Goal: Find specific page/section: Find specific page/section

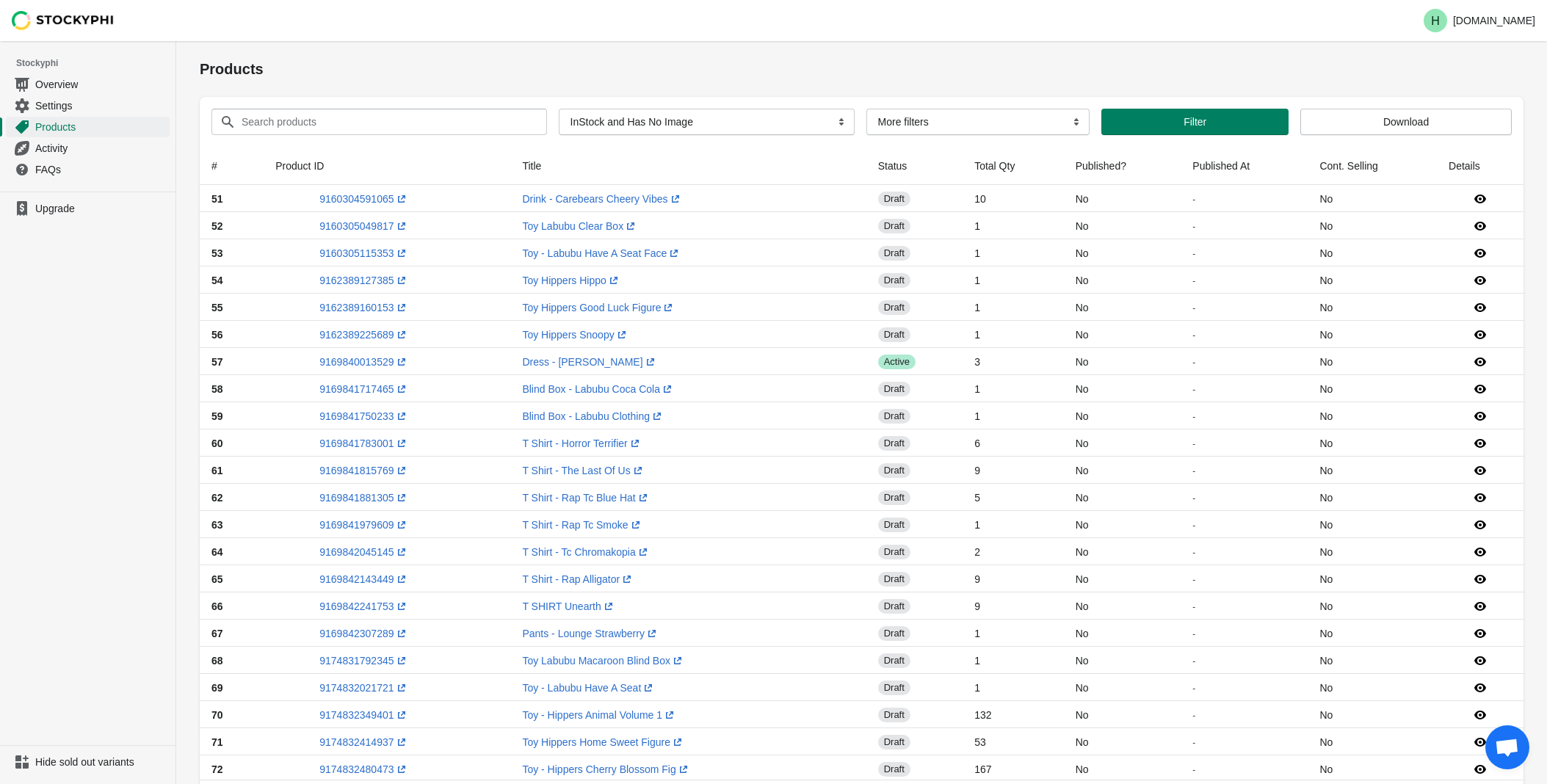
select select "instock_has_no_image"
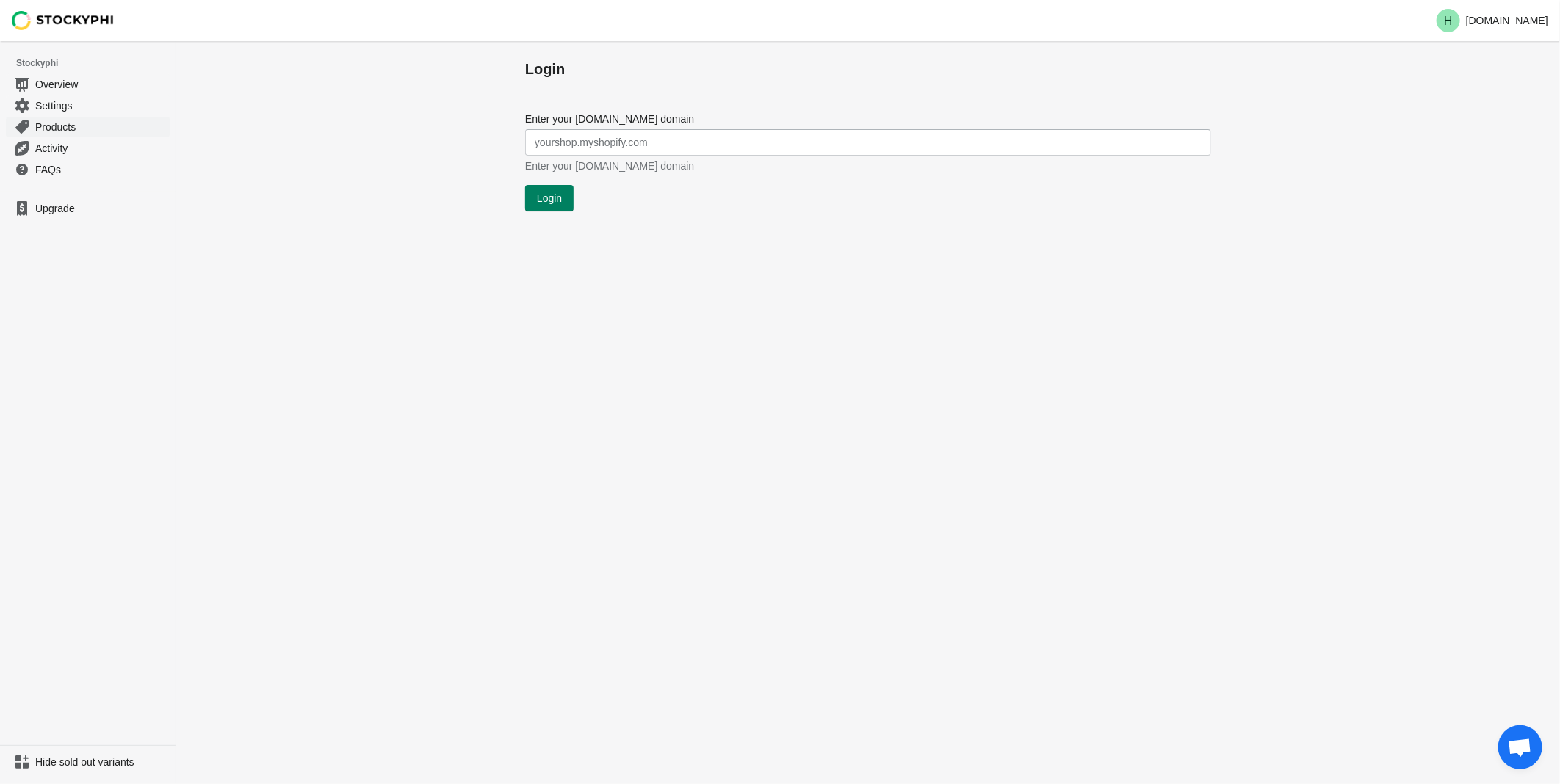
click at [52, 127] on span "Products" at bounding box center [101, 127] width 132 height 15
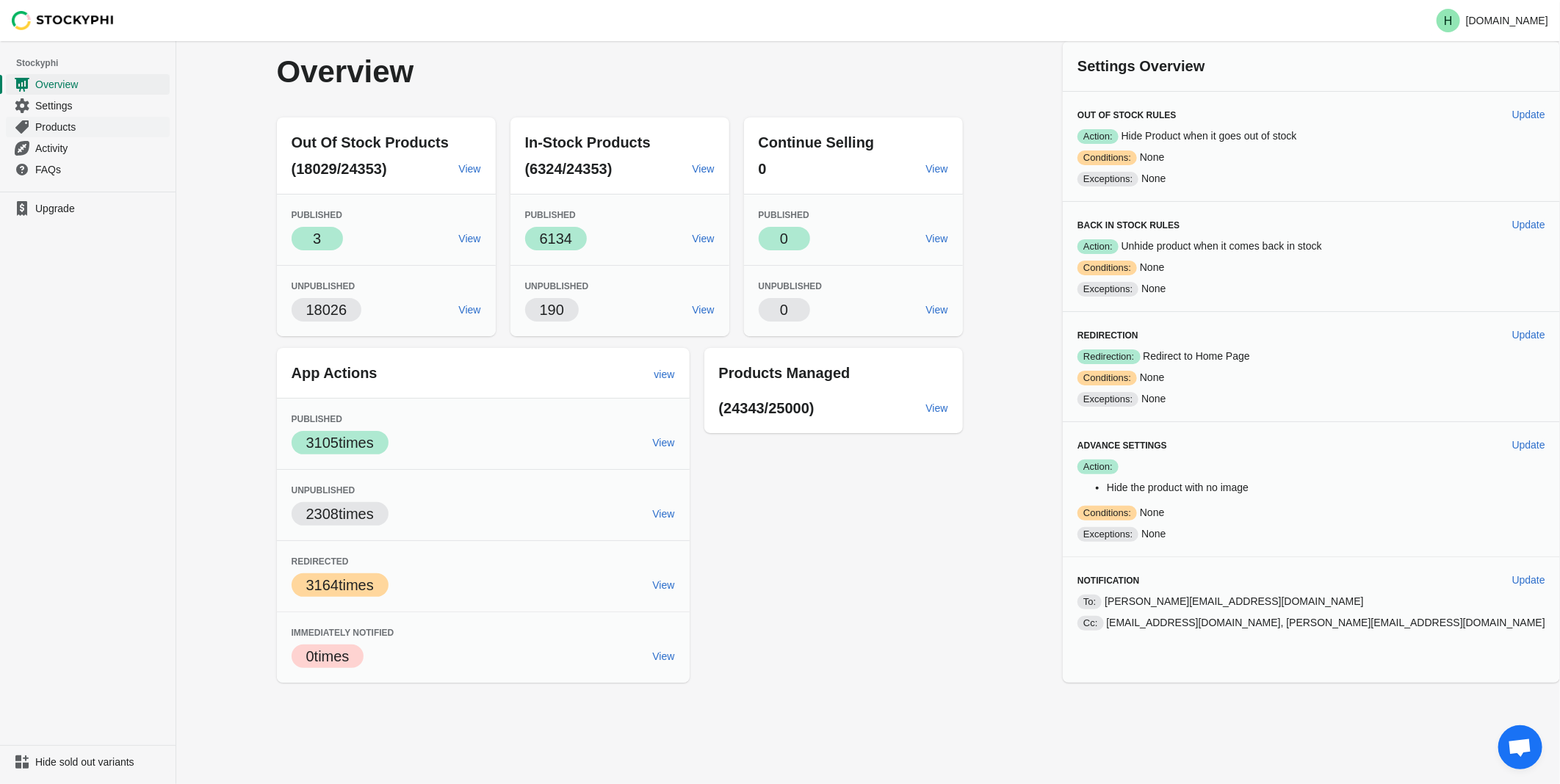
click at [69, 127] on span "Products" at bounding box center [101, 127] width 132 height 15
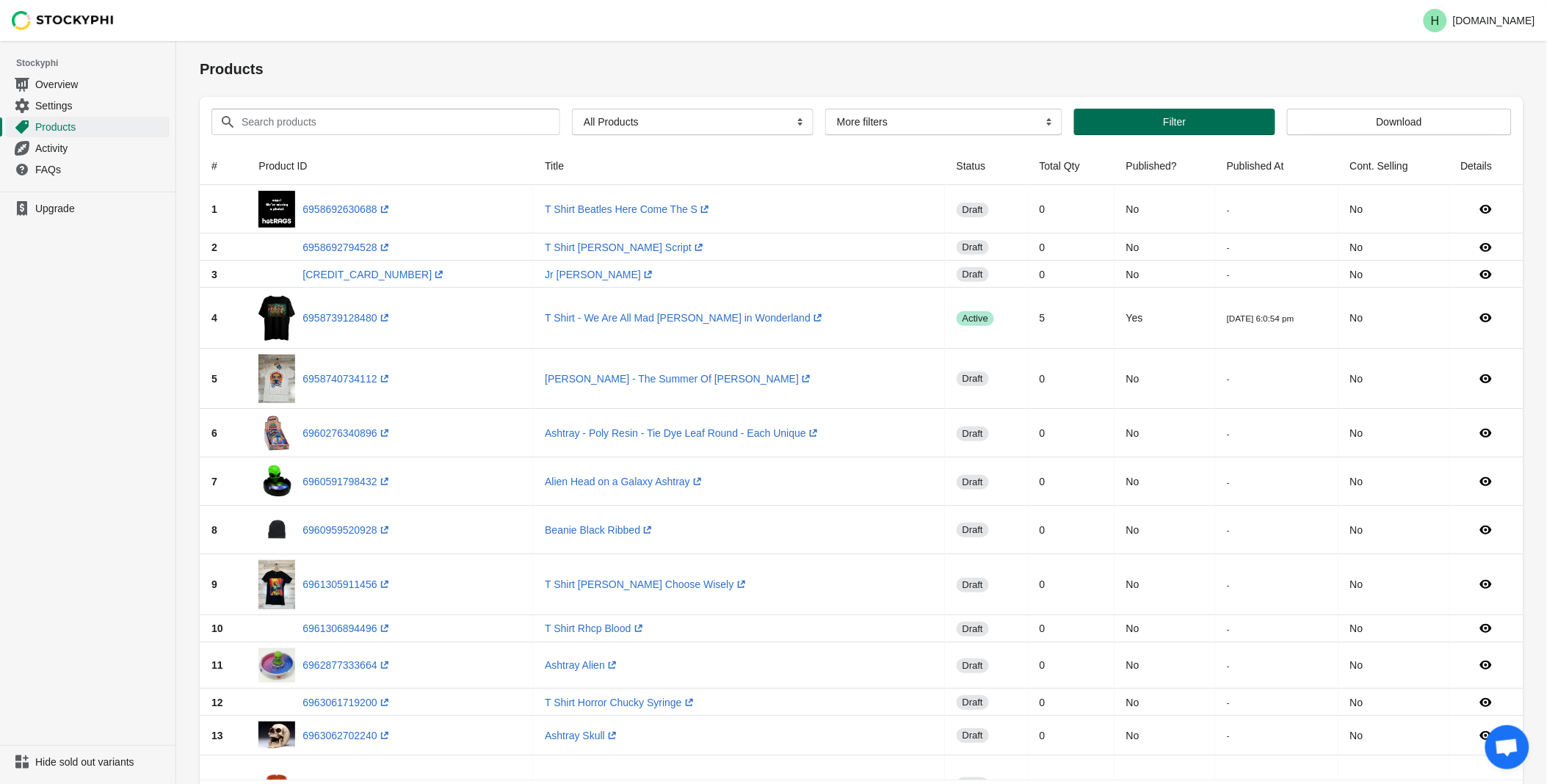
click at [1154, 125] on span "Filter" at bounding box center [1174, 121] width 177 height 12
click at [794, 123] on select "All Products InStock InStock Published InStock Un-Published OOS OOS Published O…" at bounding box center [693, 122] width 241 height 27
select select "instock_has_no_image"
click at [572, 109] on select "All Products InStock InStock Published InStock Un-Published OOS OOS Published O…" at bounding box center [693, 122] width 241 height 27
click at [1190, 122] on span "Filter" at bounding box center [1195, 121] width 23 height 12
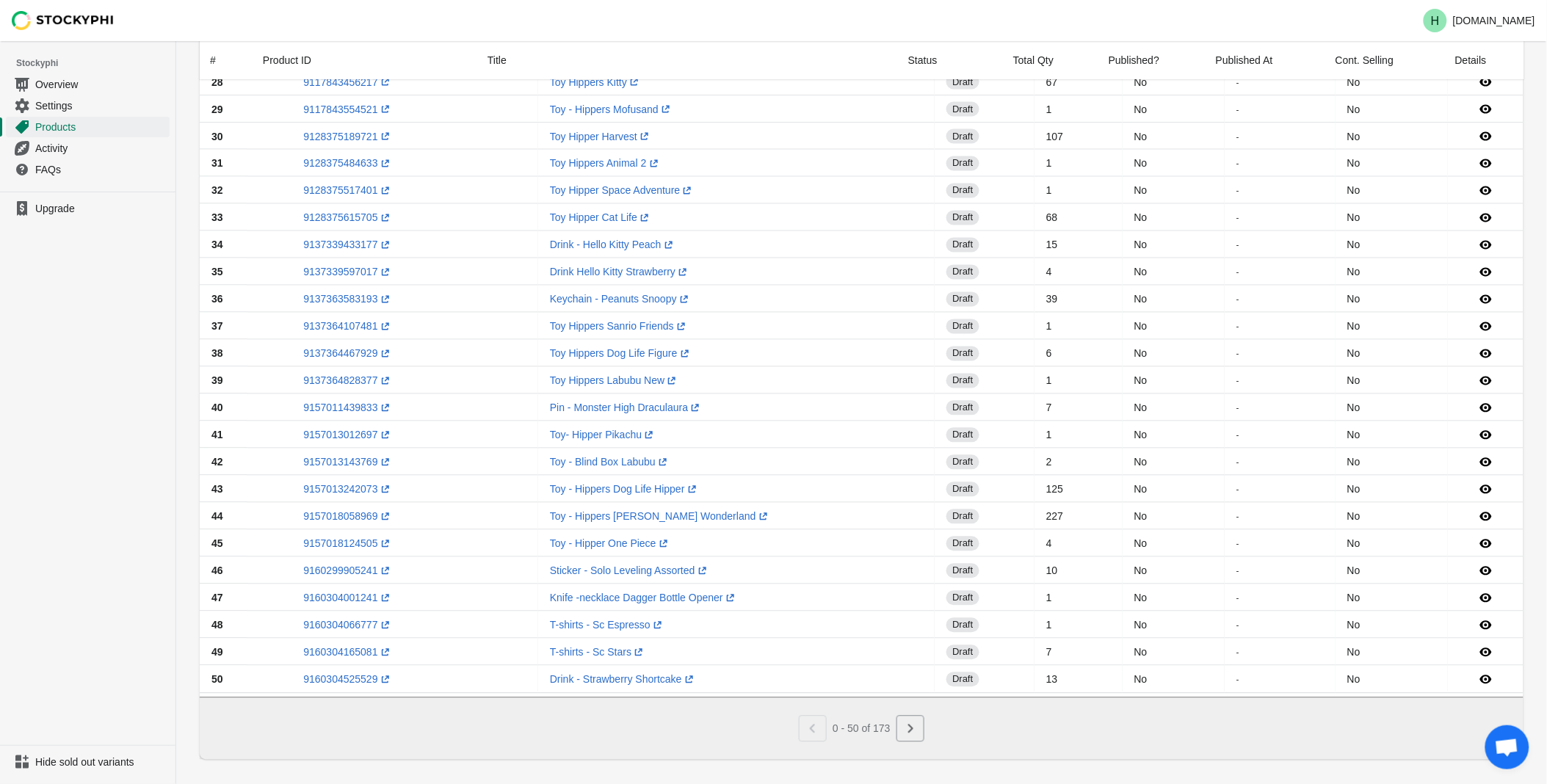
scroll to position [869, 0]
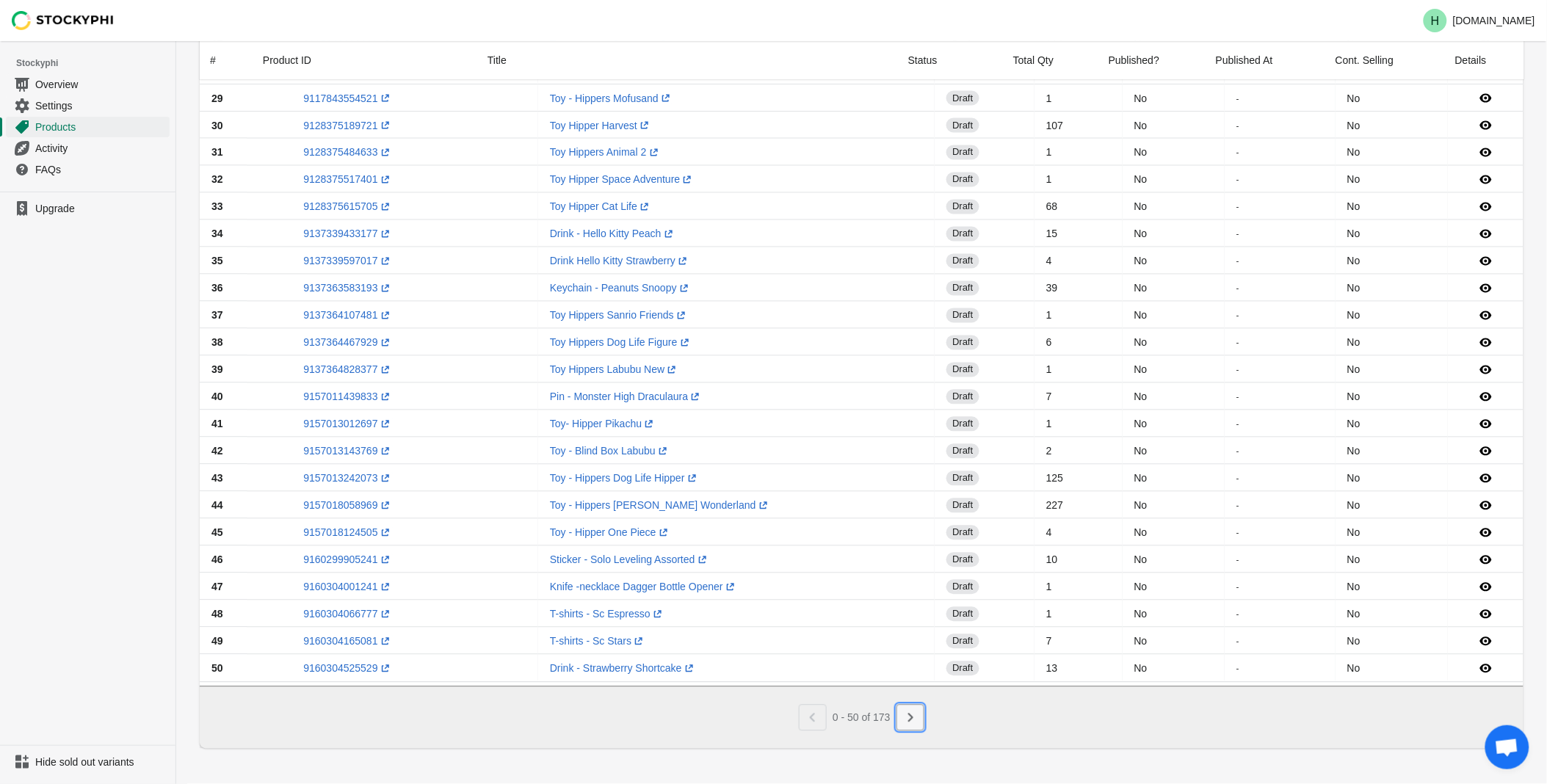
click at [913, 717] on icon "Next" at bounding box center [910, 718] width 15 height 15
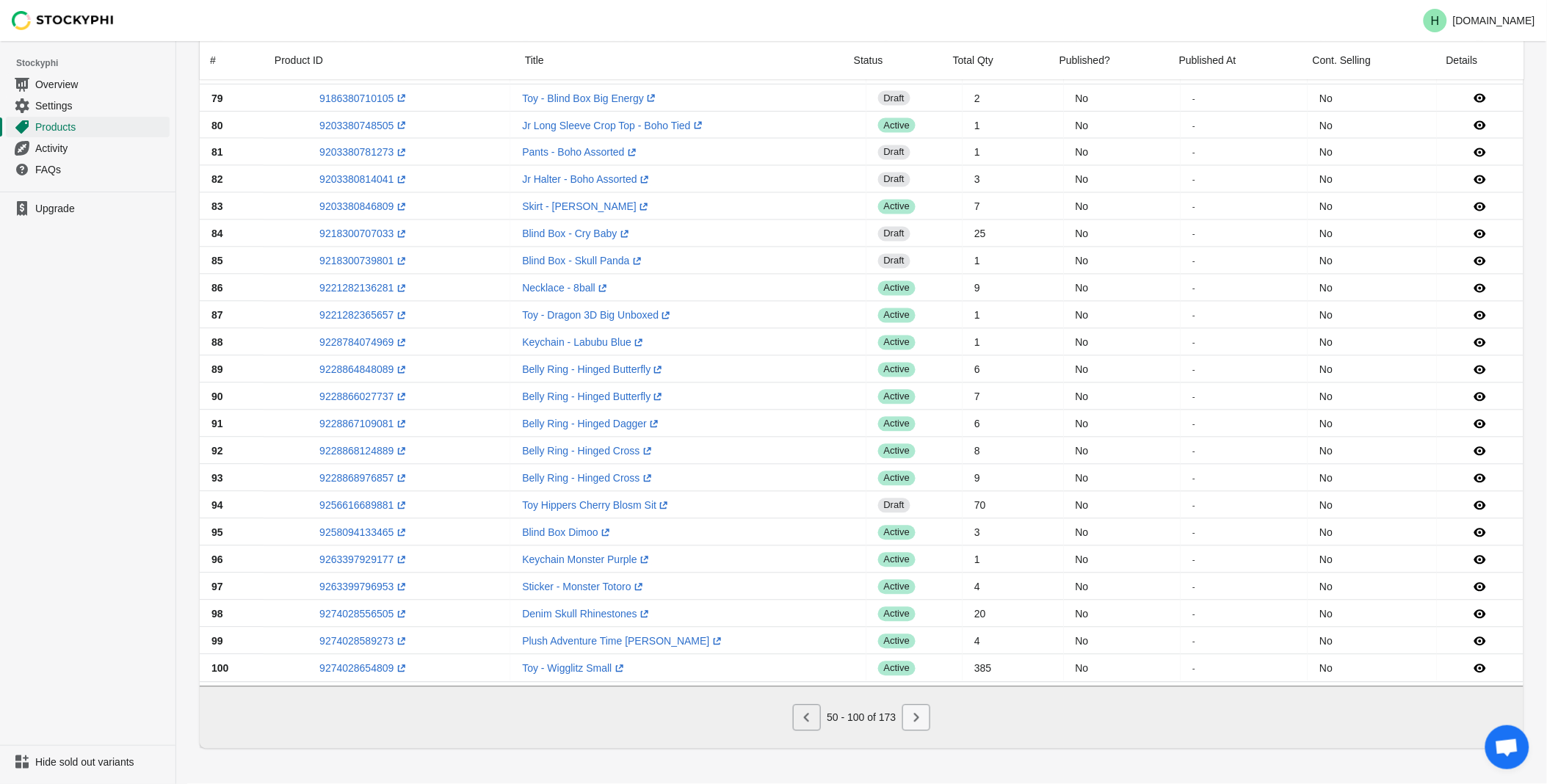
click at [914, 721] on icon "Next" at bounding box center [916, 718] width 15 height 15
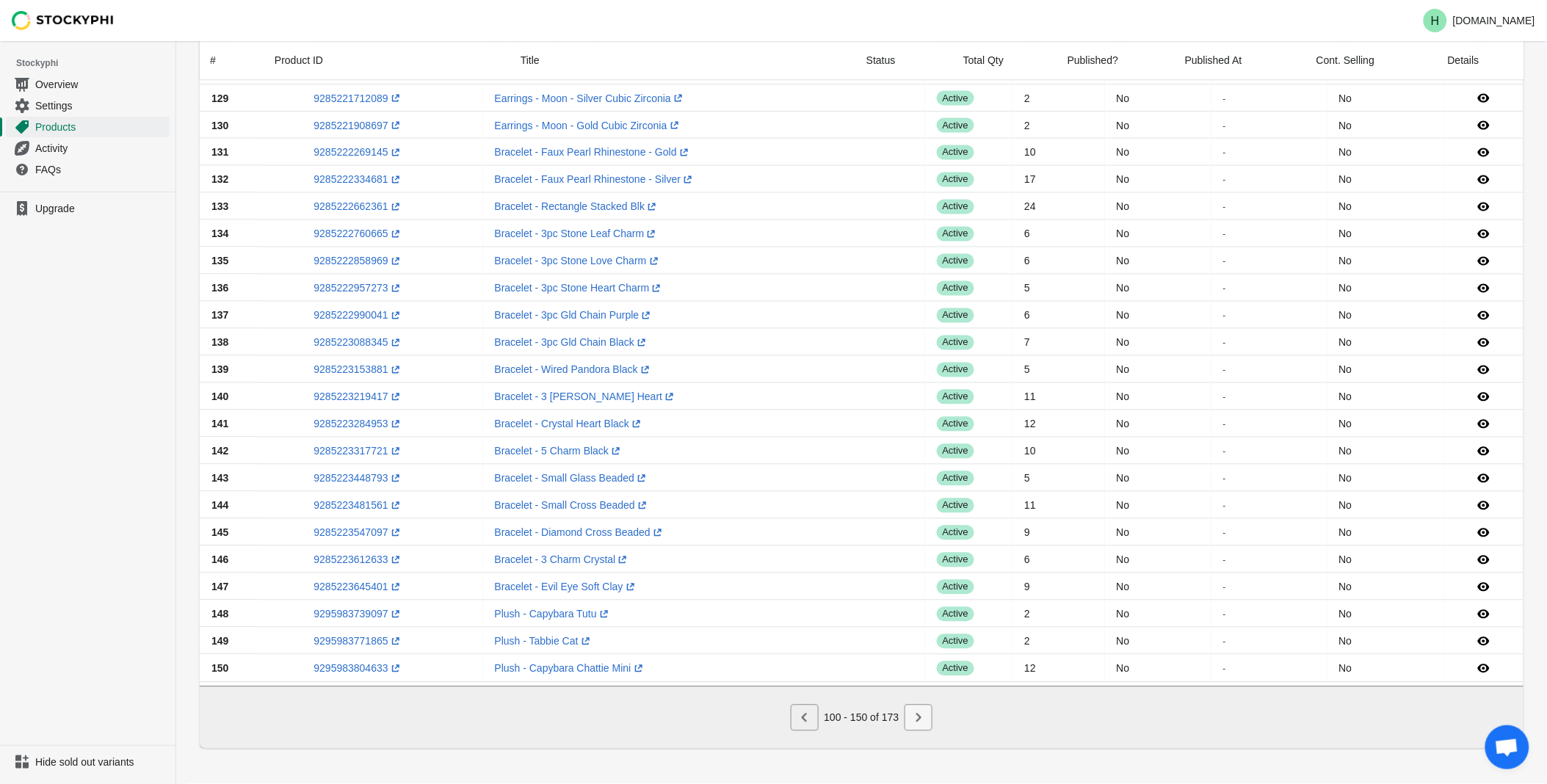
click at [914, 721] on icon "Next" at bounding box center [918, 718] width 15 height 15
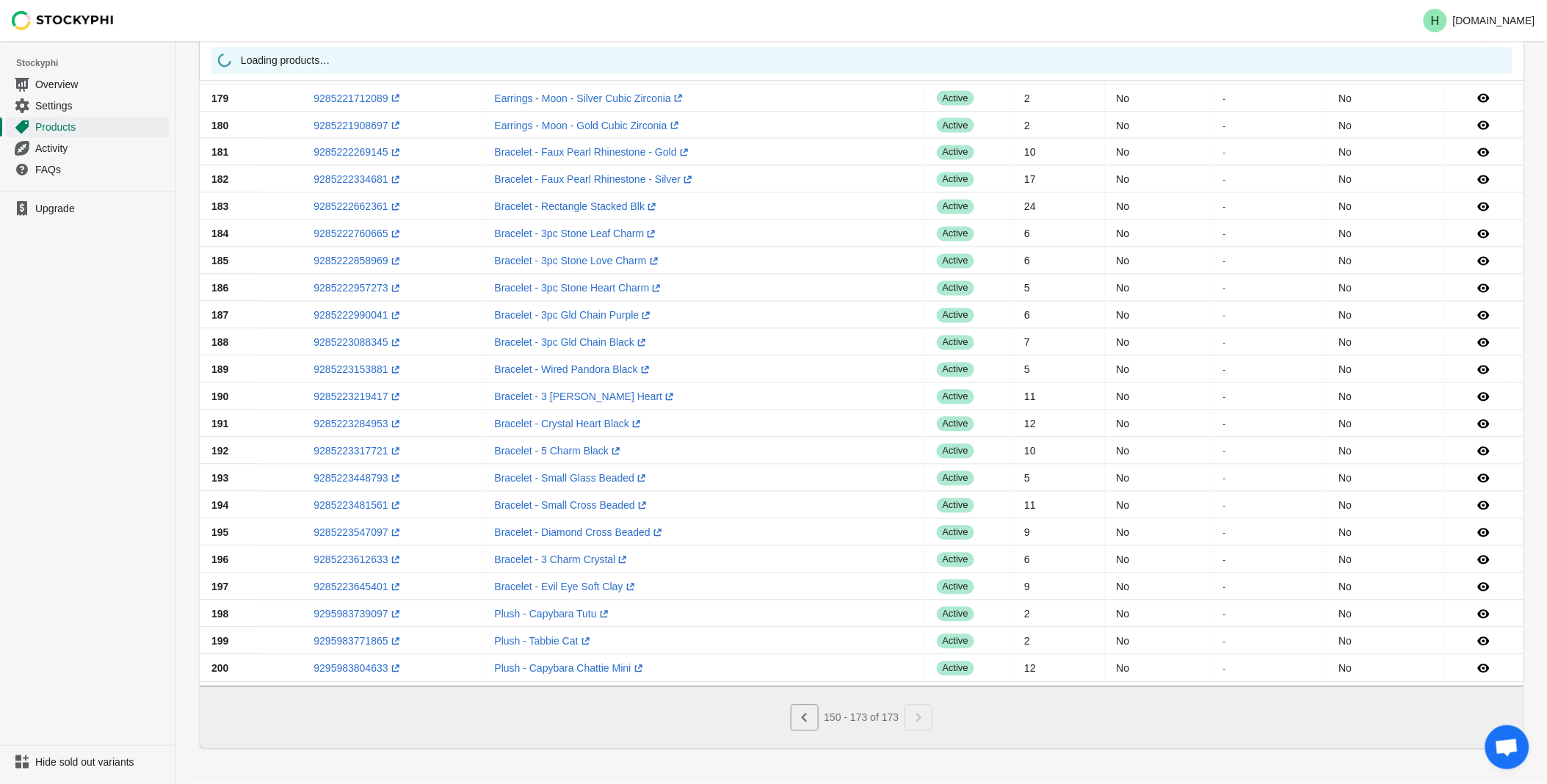
scroll to position [134, 0]
